Goal: Information Seeking & Learning: Understand process/instructions

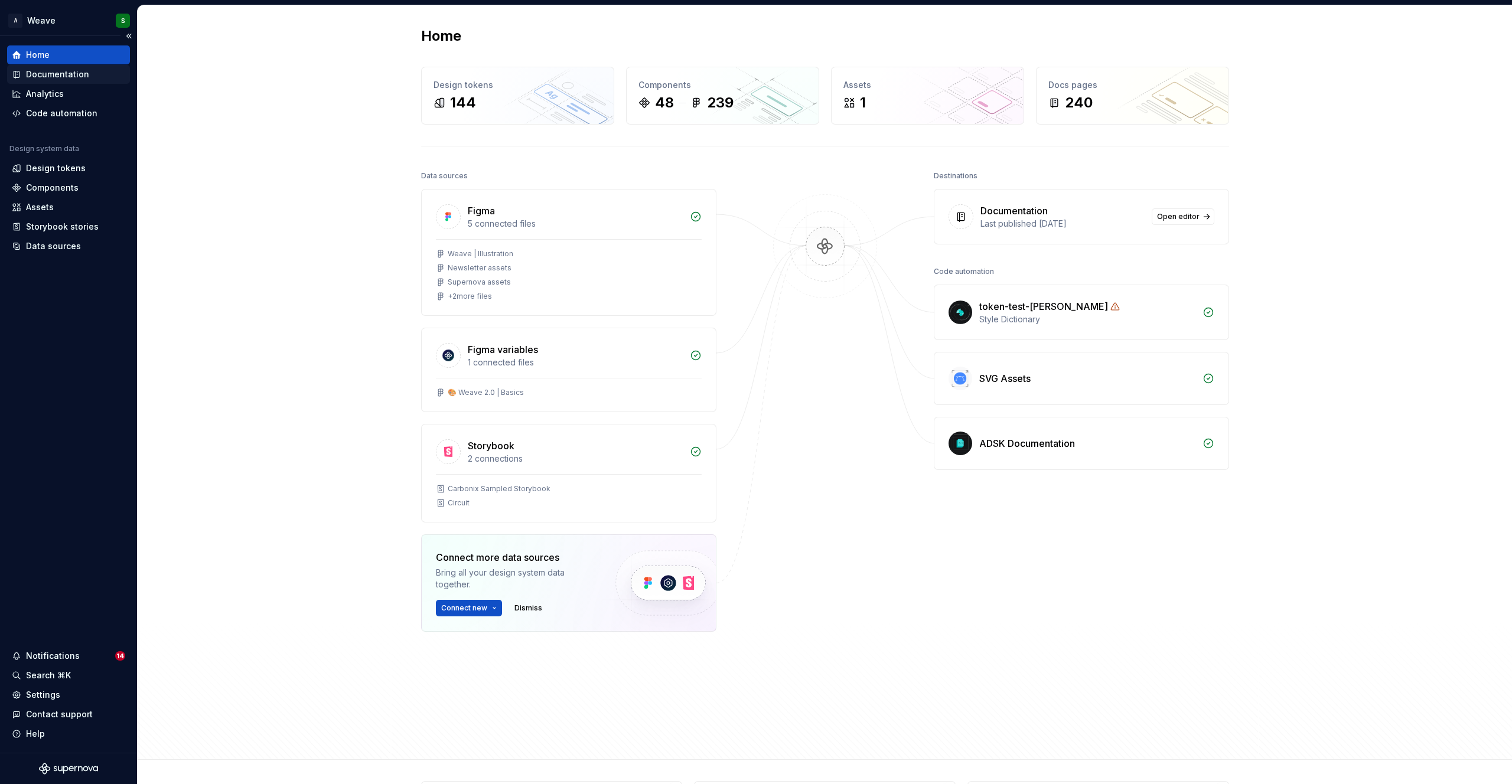
click at [62, 79] on div "Documentation" at bounding box center [57, 74] width 63 height 12
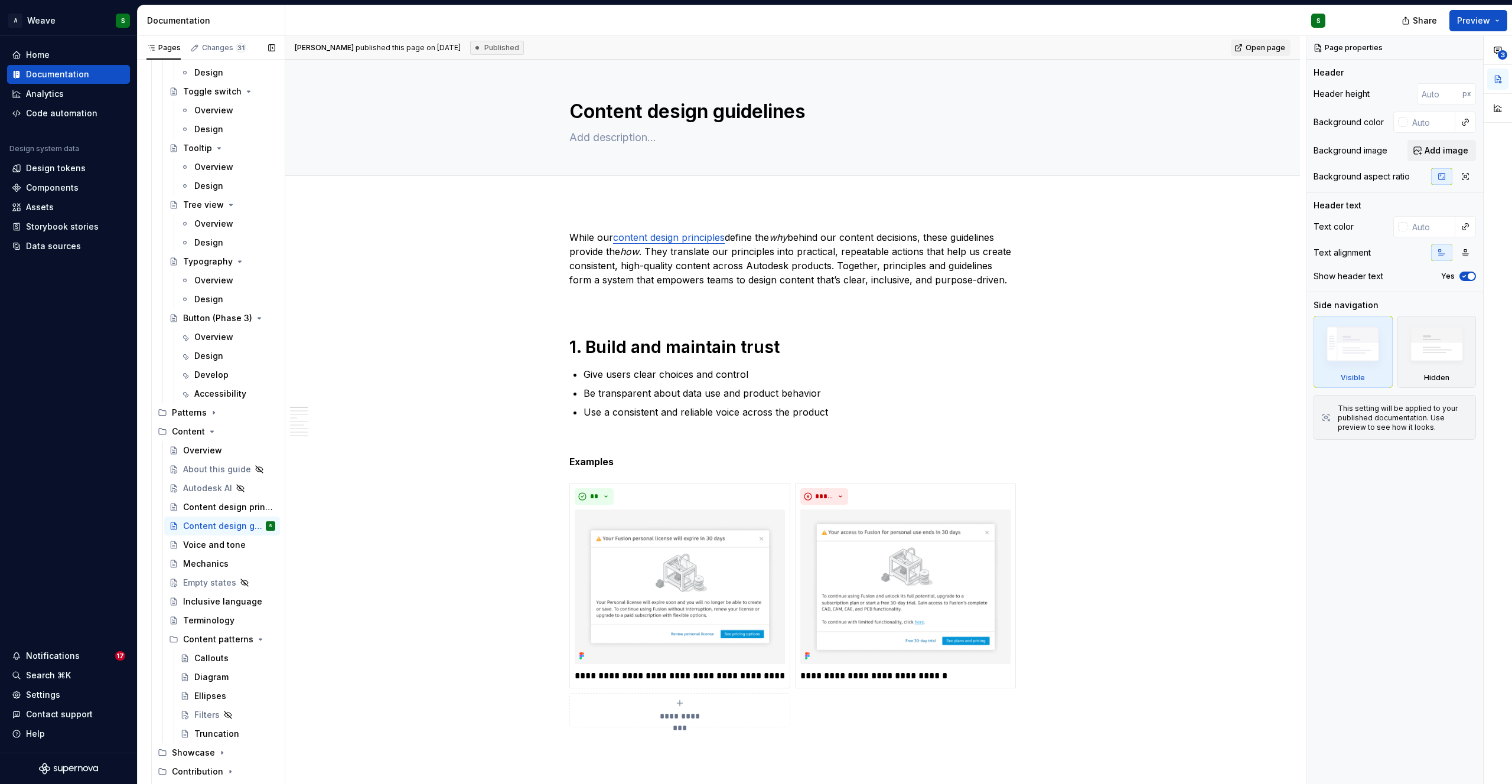
scroll to position [3417, 0]
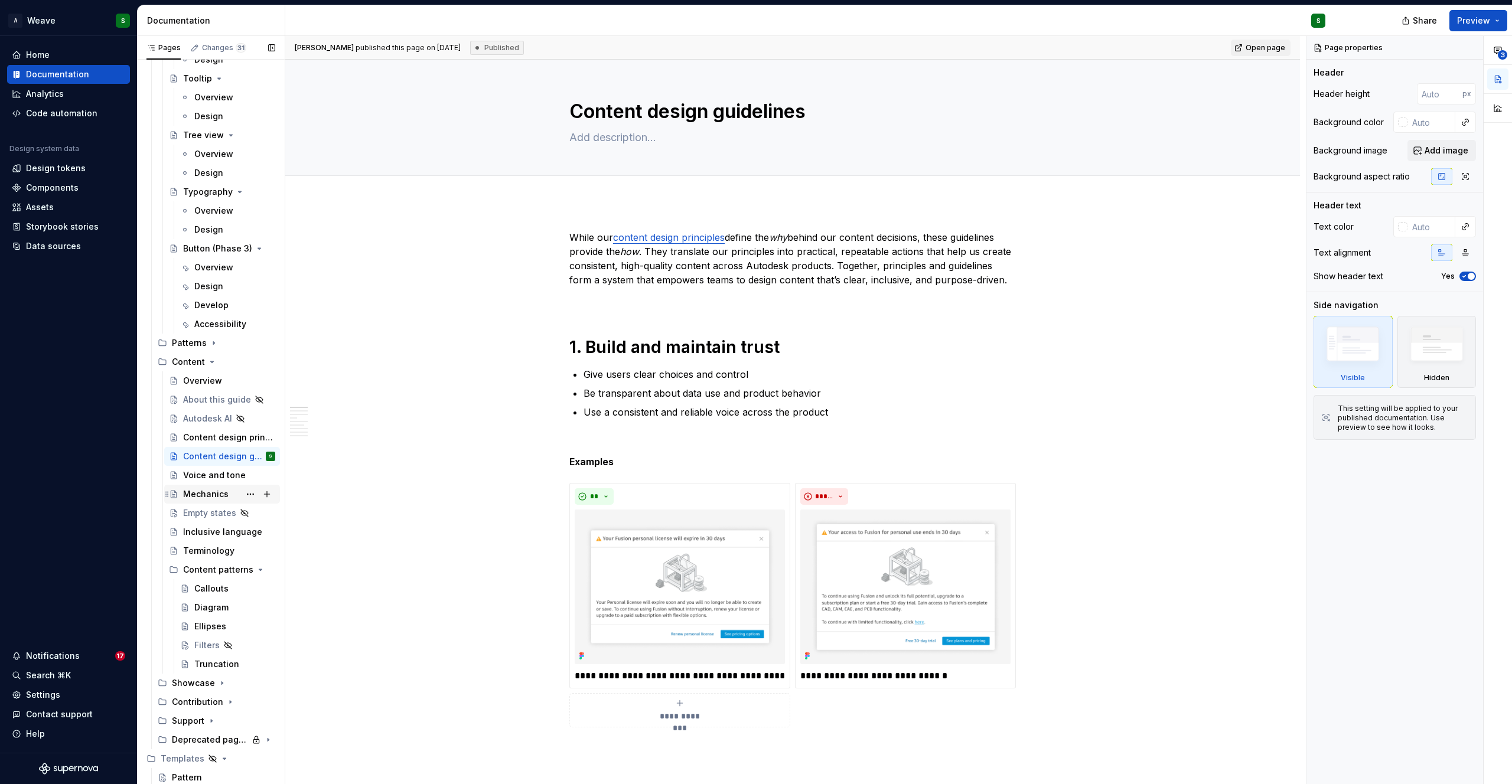
click at [215, 496] on div "Mechanics" at bounding box center [206, 494] width 46 height 12
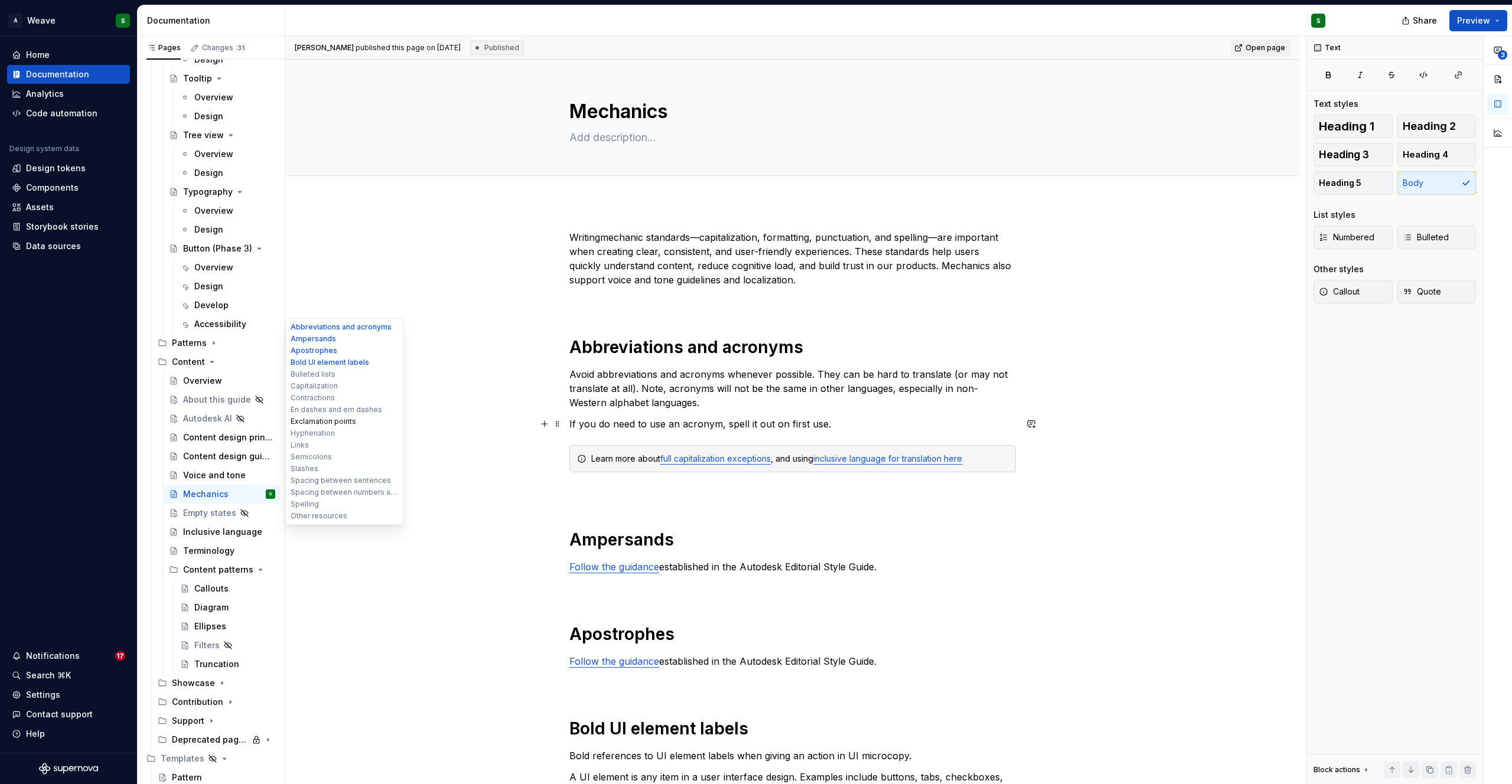
click at [310, 423] on button "Exclamation points" at bounding box center [344, 422] width 112 height 12
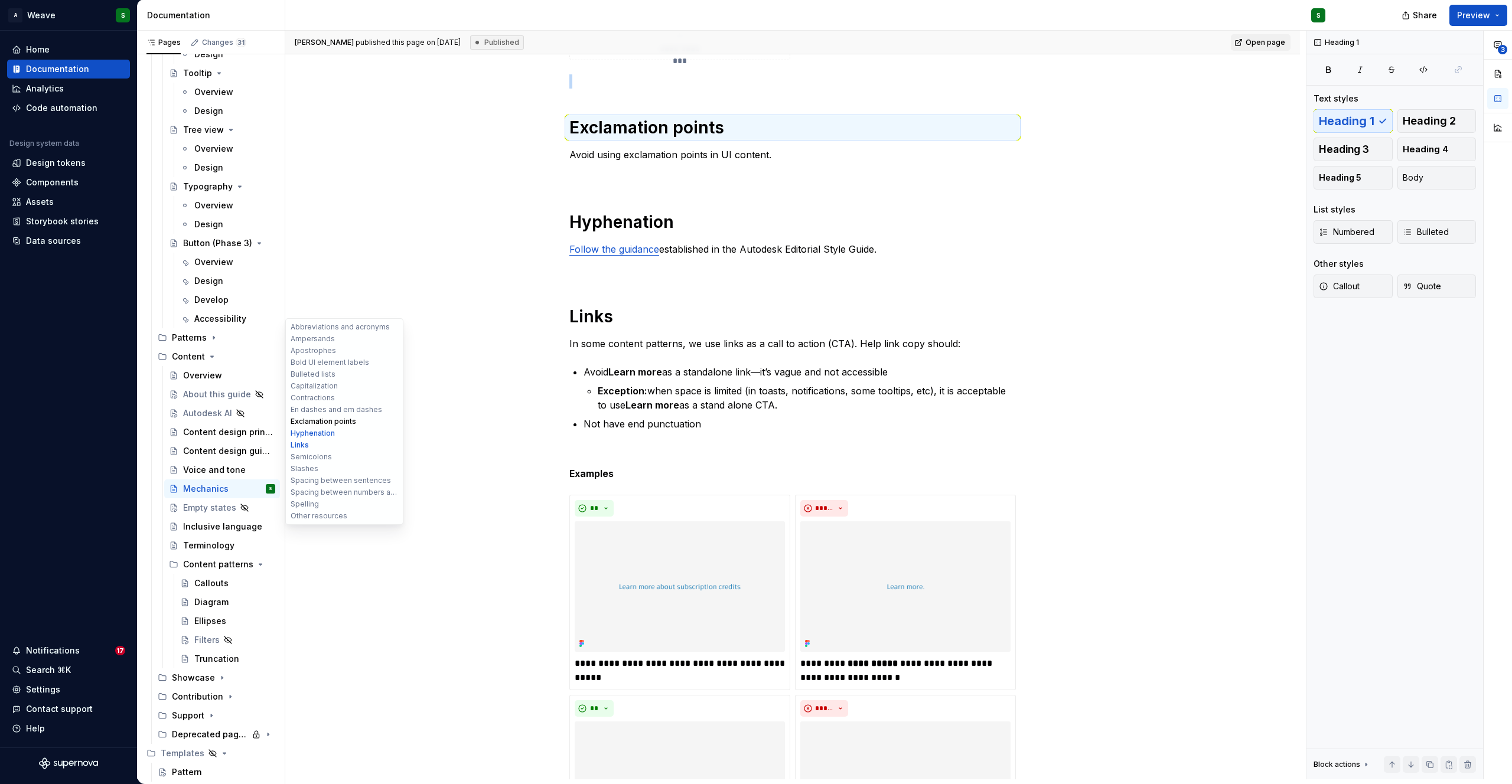
scroll to position [7644, 0]
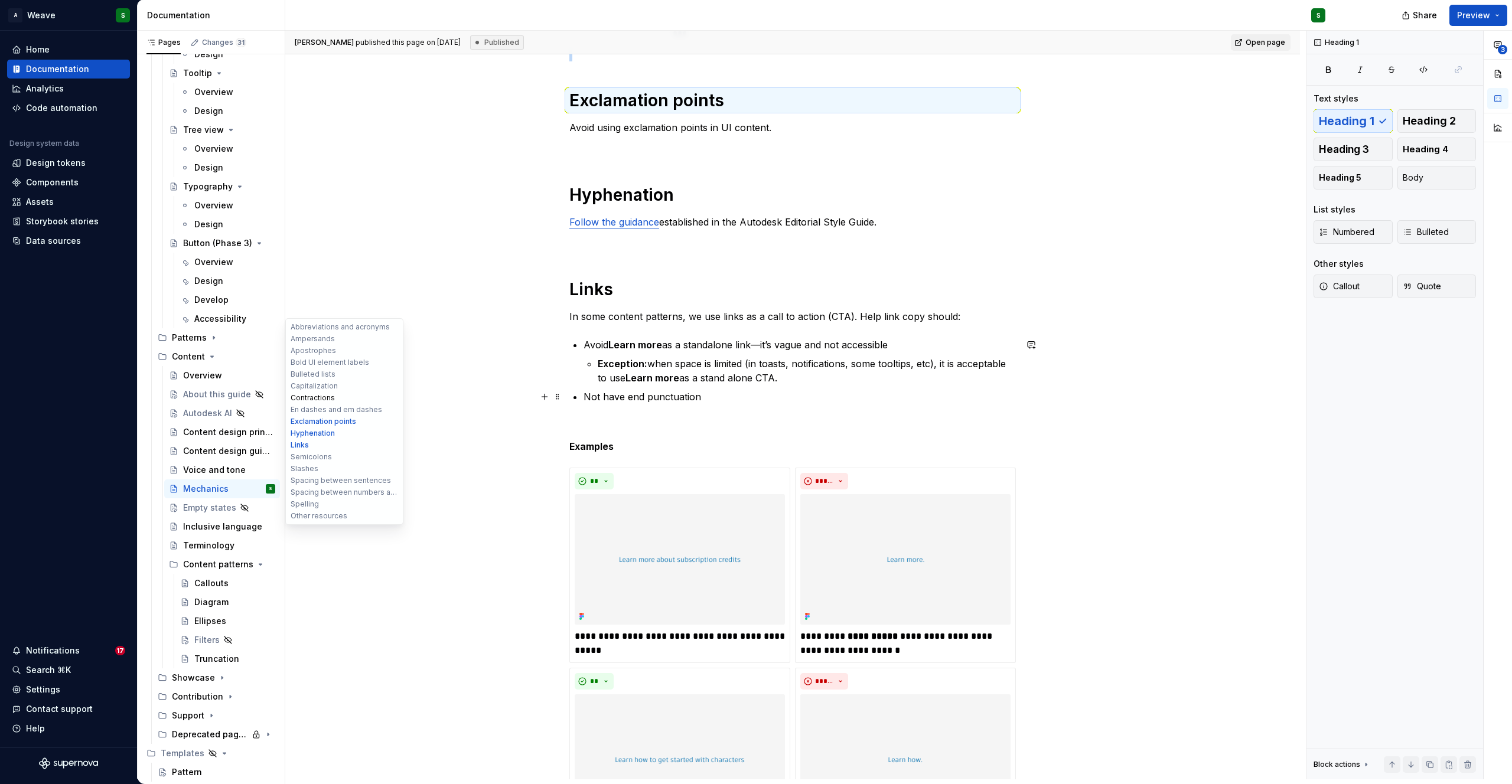
click at [297, 395] on button "Contractions" at bounding box center [344, 398] width 112 height 12
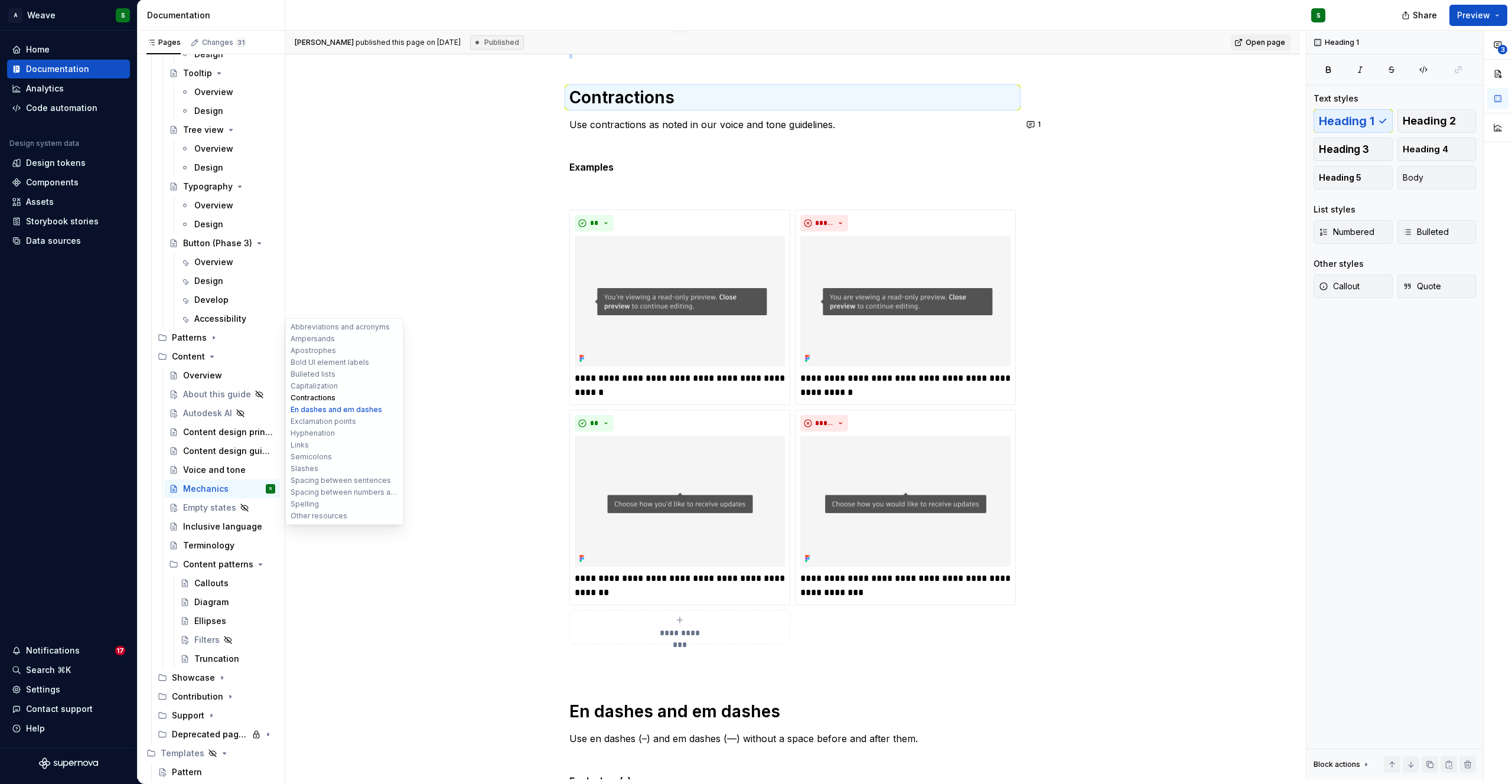
scroll to position [6127, 0]
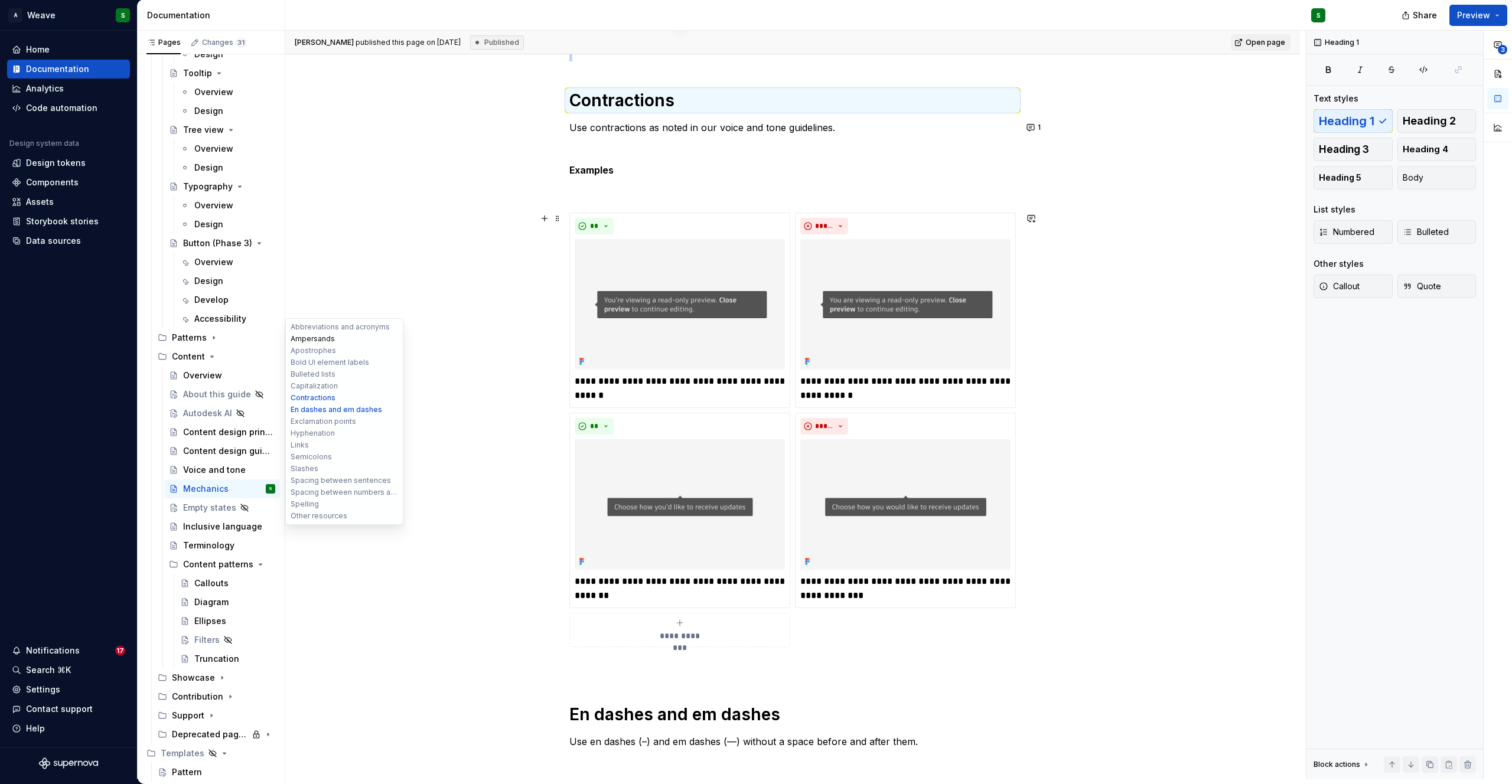
click at [318, 343] on button "Ampersands" at bounding box center [344, 339] width 112 height 12
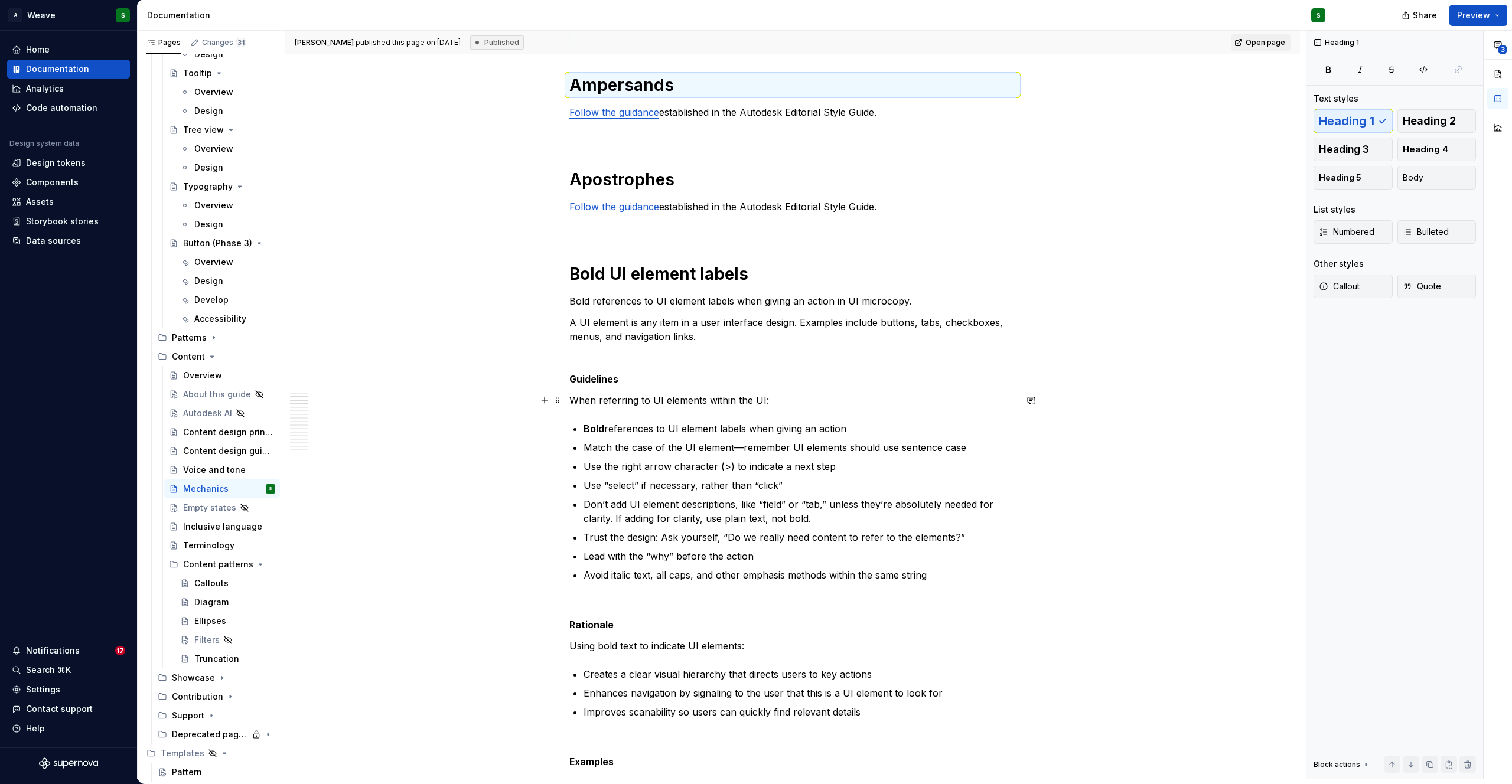
scroll to position [434, 0]
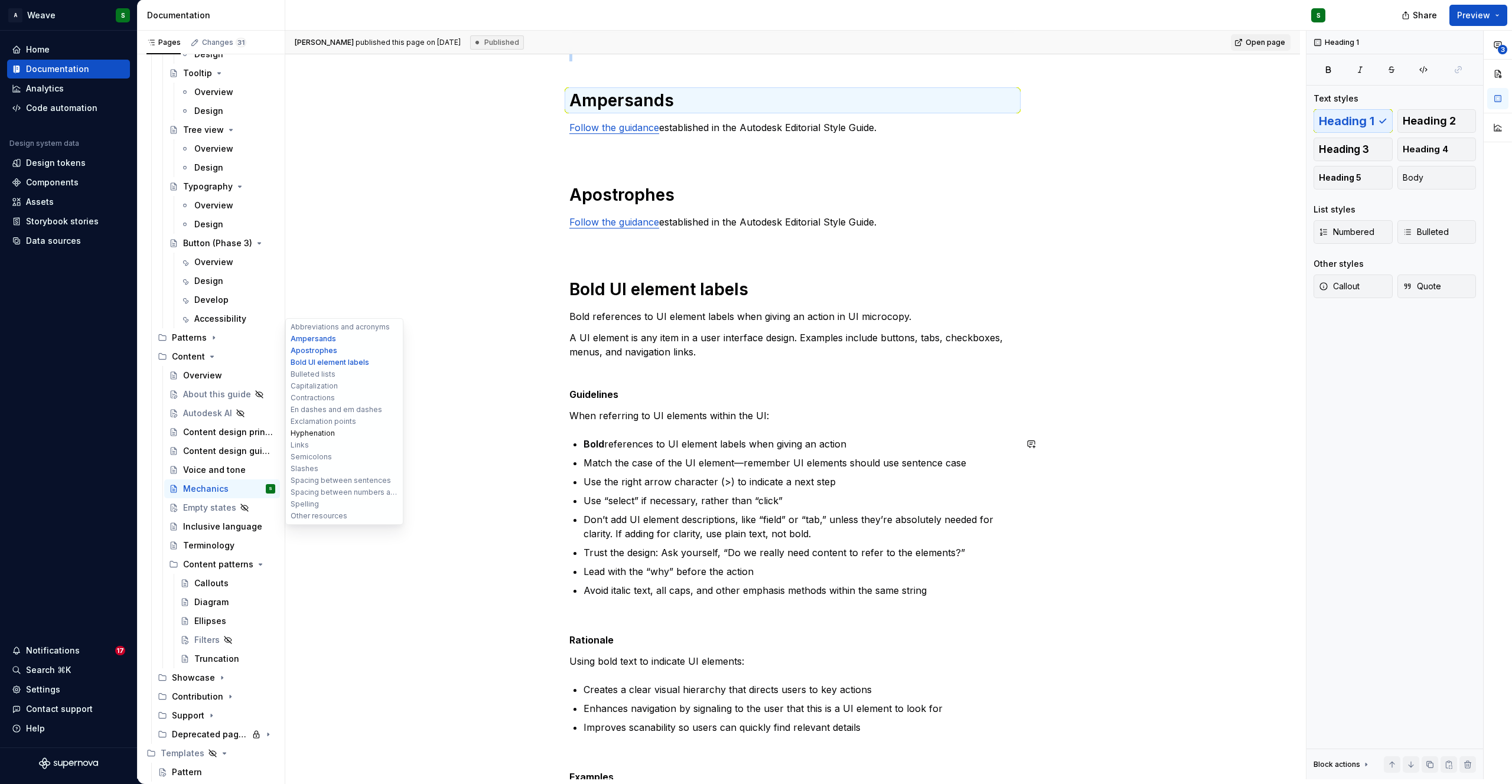
click at [304, 434] on button "Hyphenation" at bounding box center [344, 433] width 112 height 12
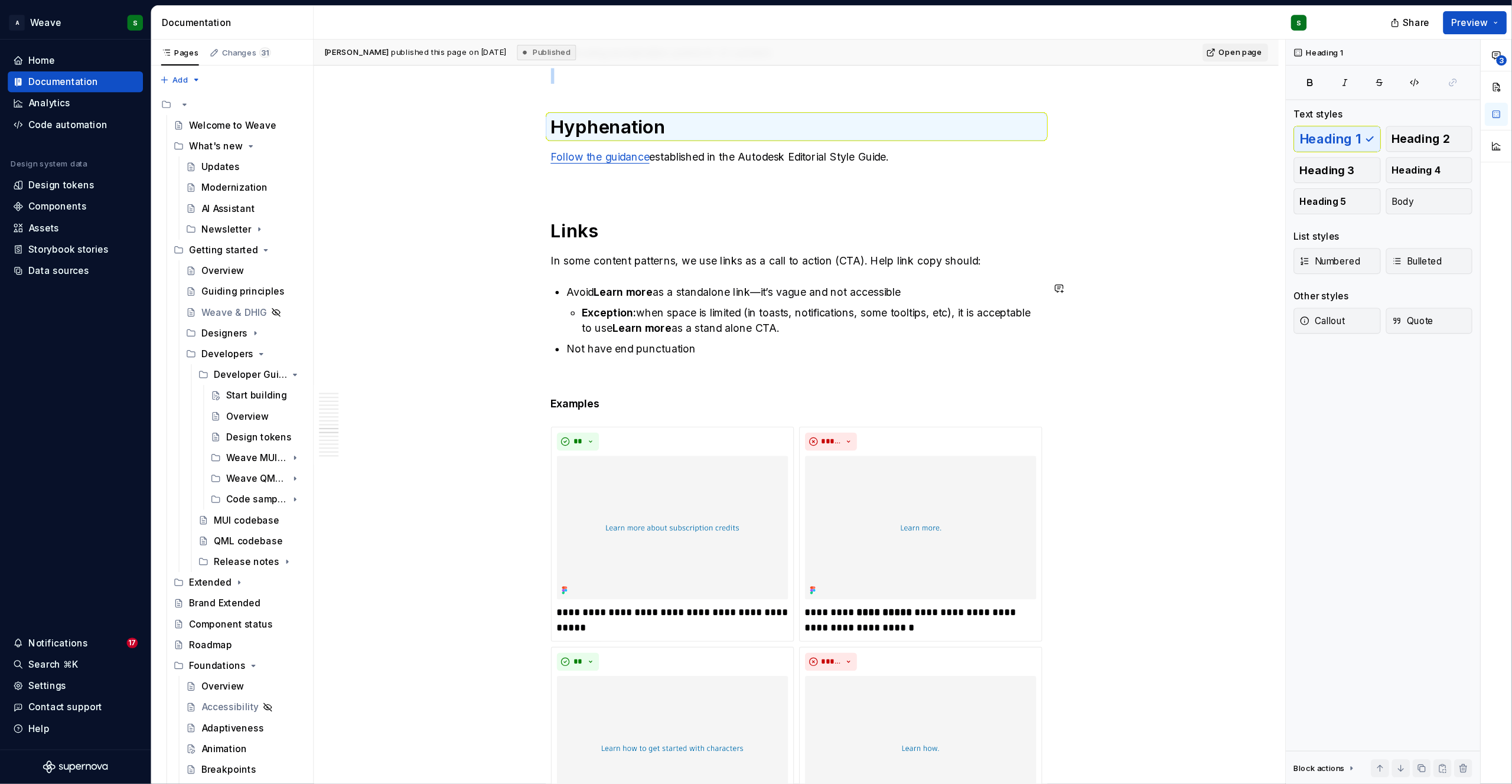
scroll to position [7730, 0]
type textarea "*"
